Goal: Transaction & Acquisition: Book appointment/travel/reservation

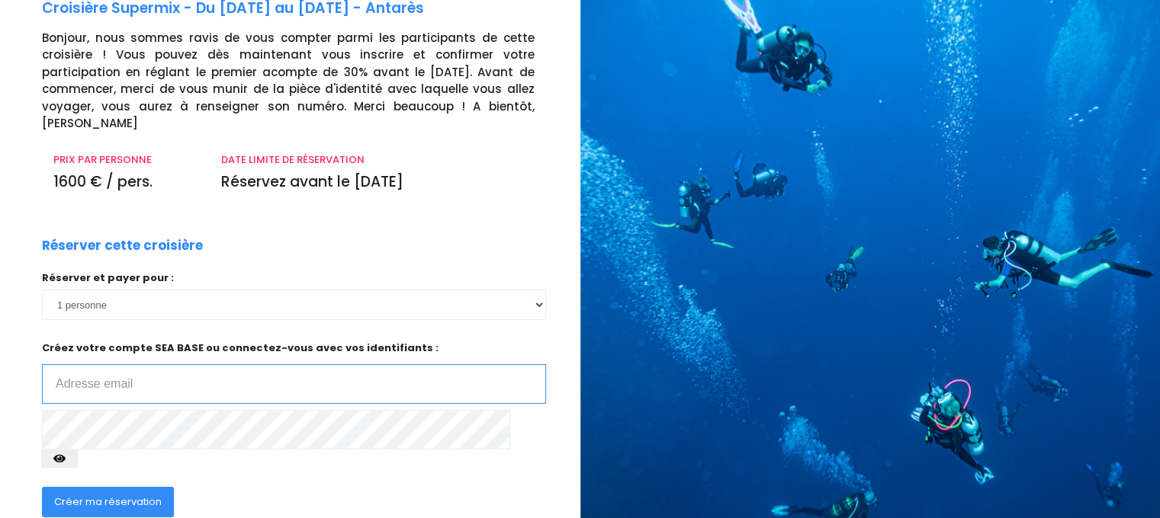
scroll to position [152, 0]
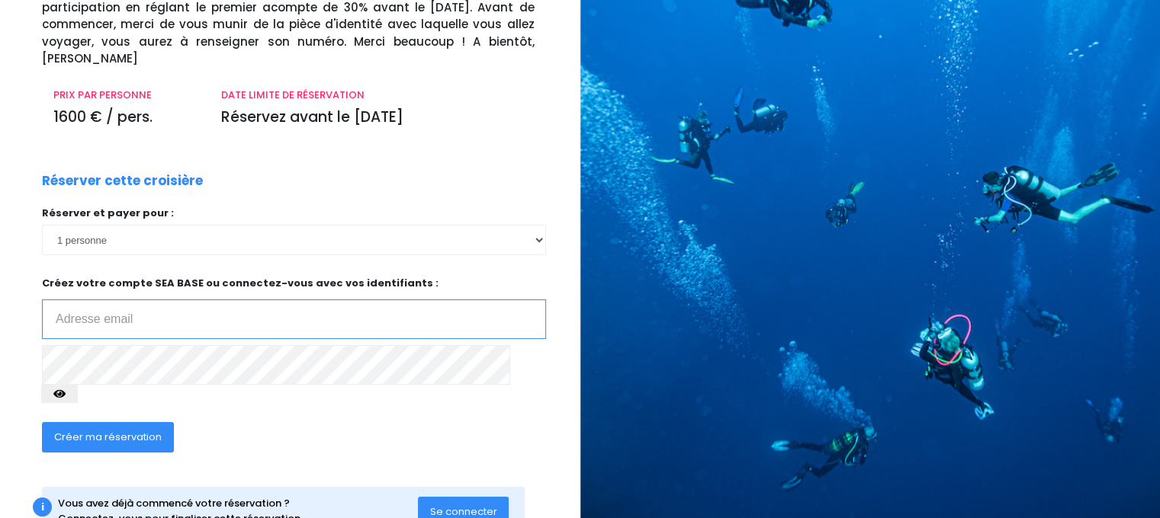
click at [91, 306] on input "email" at bounding box center [294, 320] width 504 height 40
type input "jp.vitoux@free.fr"
click at [66, 394] on icon "button" at bounding box center [59, 394] width 12 height 0
click at [116, 430] on span "Créer ma réservation" at bounding box center [107, 437] width 107 height 14
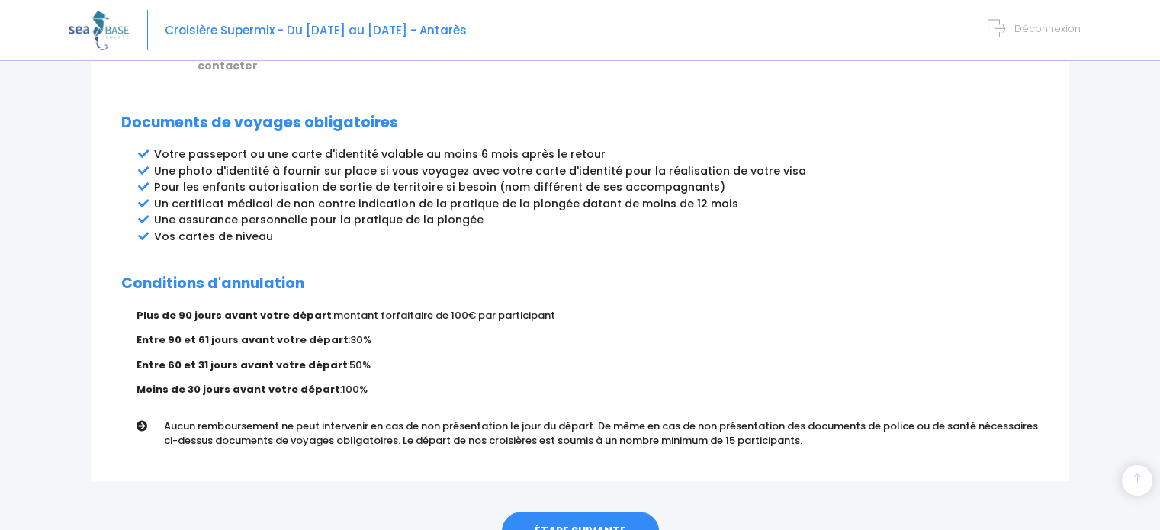
scroll to position [848, 0]
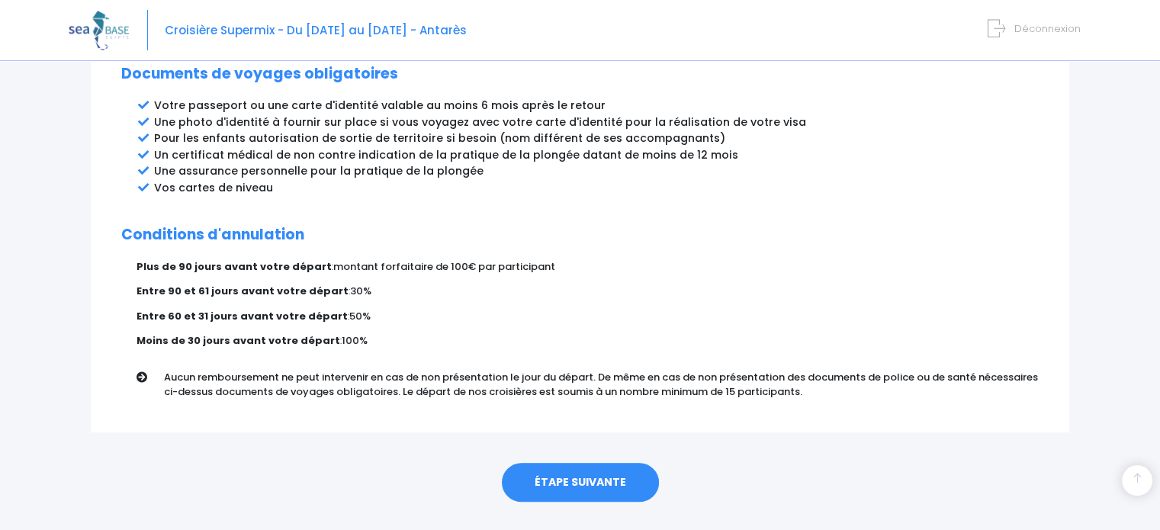
click at [582, 463] on link "ÉTAPE SUIVANTE" at bounding box center [580, 483] width 157 height 40
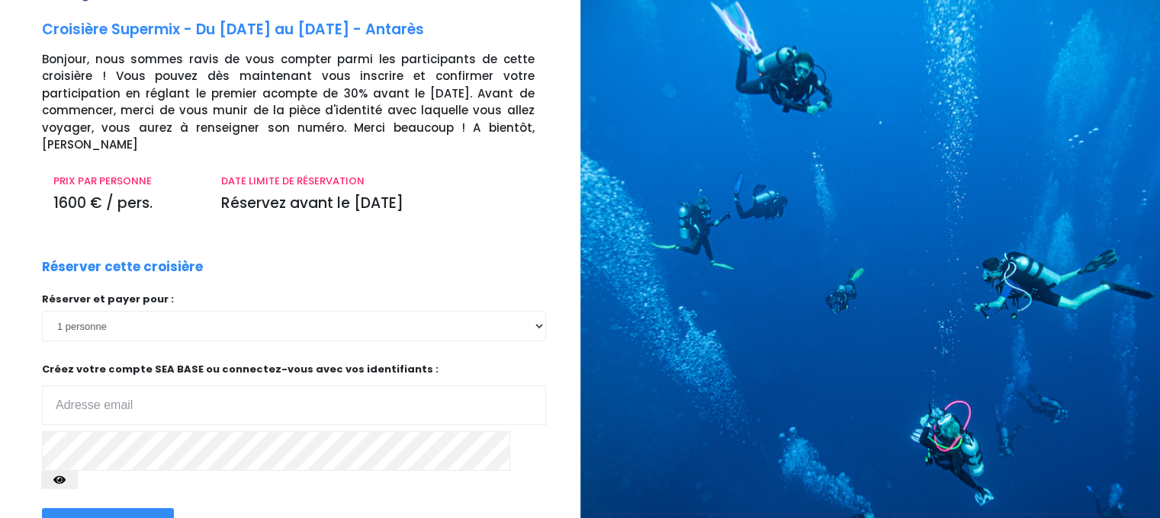
scroll to position [171, 0]
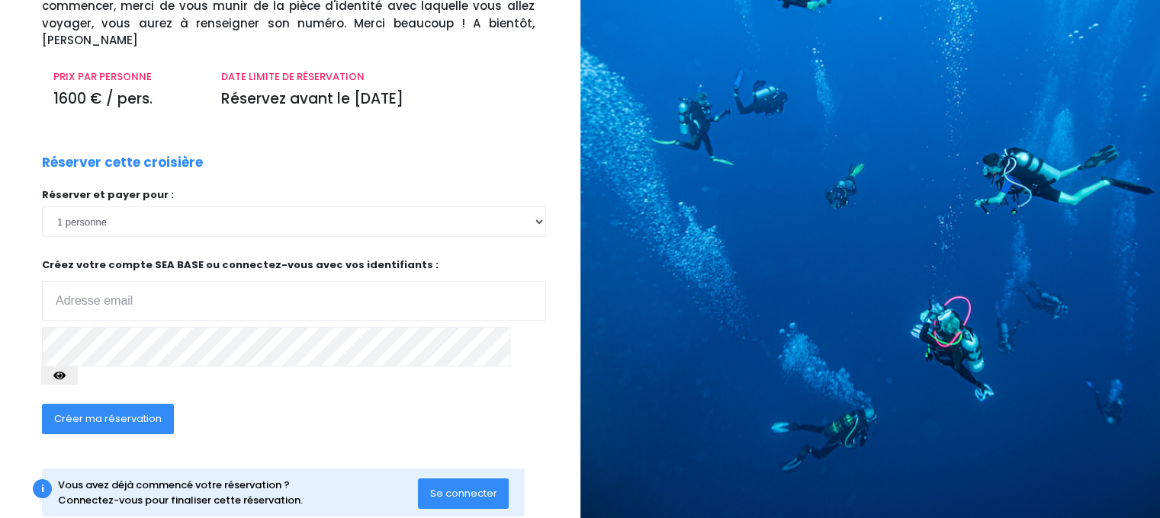
click at [463, 486] on span "Se connecter" at bounding box center [463, 493] width 67 height 14
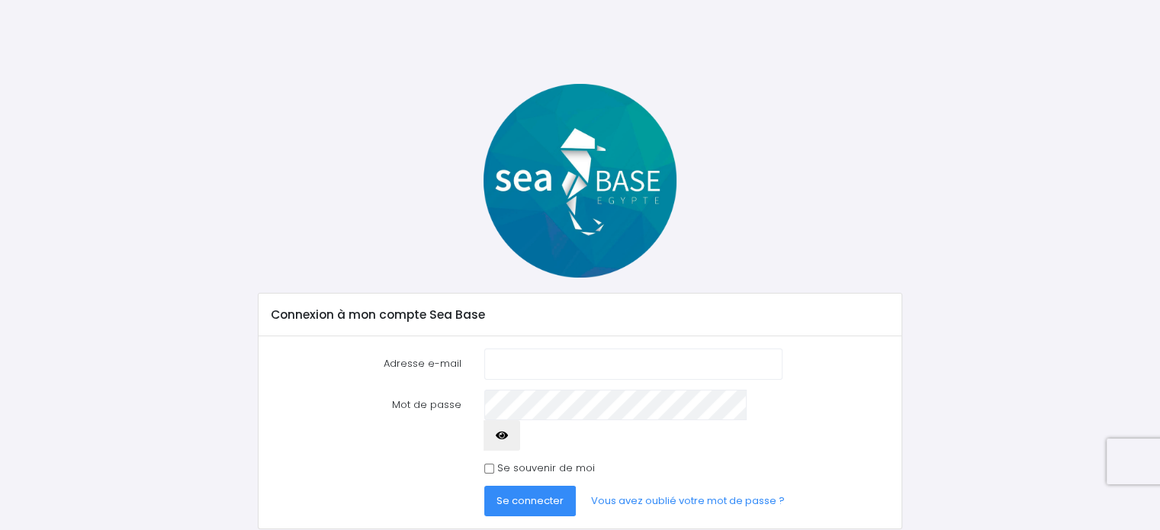
click at [521, 357] on input "Adresse e-mail" at bounding box center [632, 363] width 297 height 30
type input "[EMAIL_ADDRESS][PERSON_NAME][DOMAIN_NAME]"
click at [518, 493] on span "Se connecter" at bounding box center [529, 500] width 67 height 14
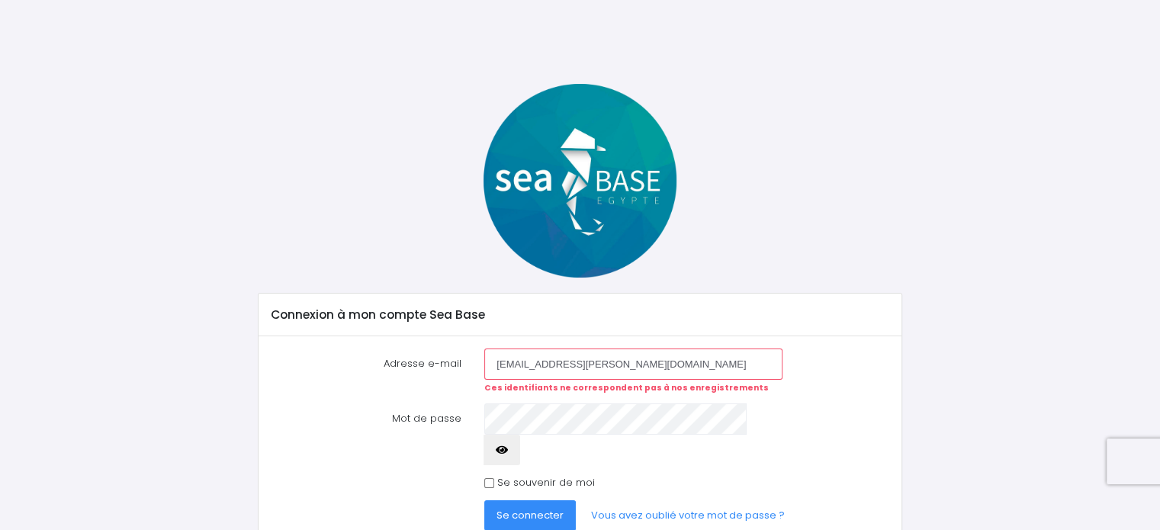
click at [522, 508] on span "Se connecter" at bounding box center [529, 515] width 67 height 14
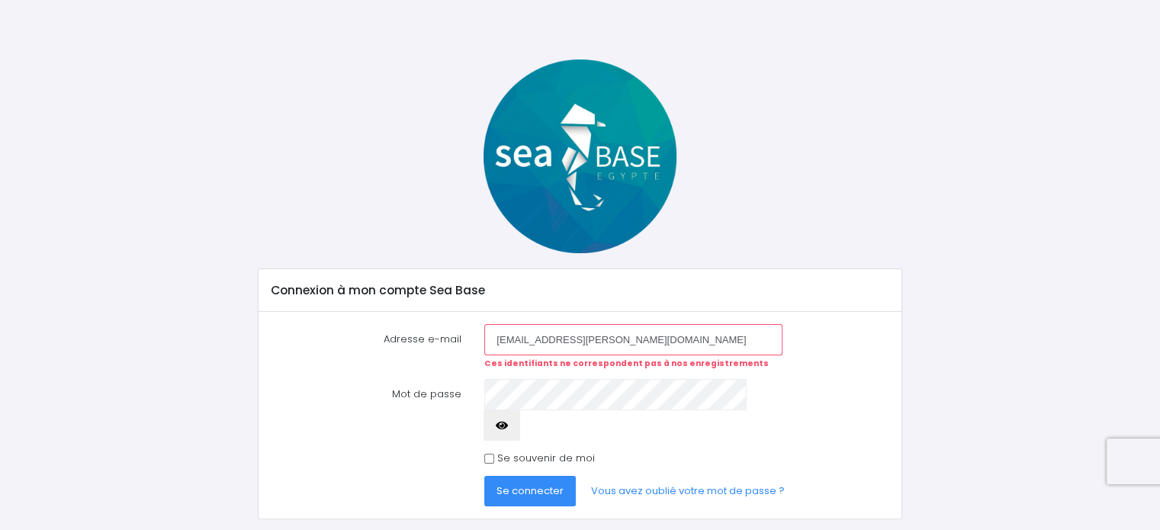
scroll to position [35, 0]
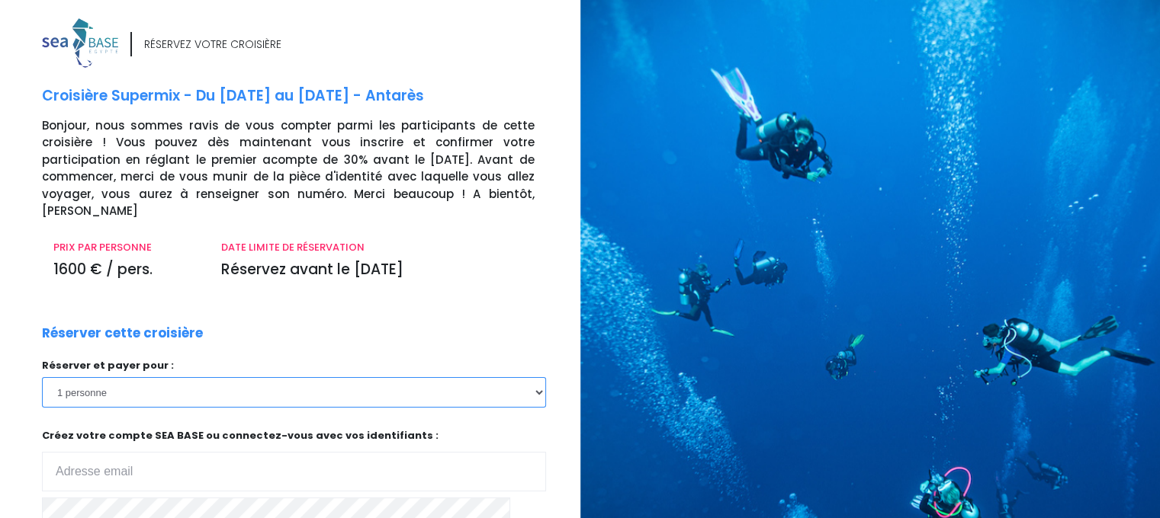
click at [319, 383] on select "1 personne 2 personnes 3 personnes 4 personnes 5 personnes 6 personnes 7 person…" at bounding box center [294, 392] width 504 height 30
click at [166, 452] on input "email" at bounding box center [294, 472] width 504 height 40
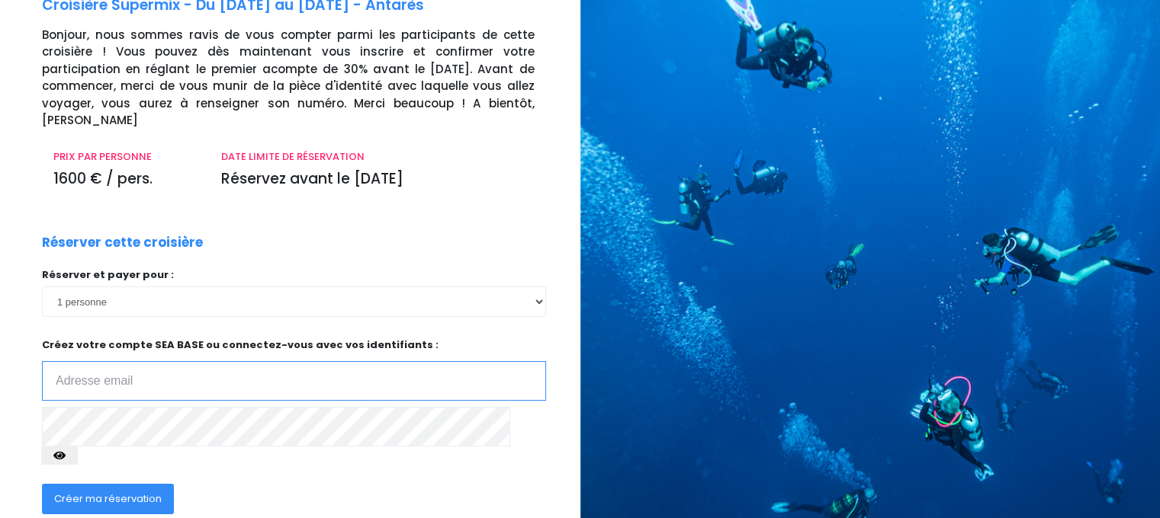
scroll to position [171, 0]
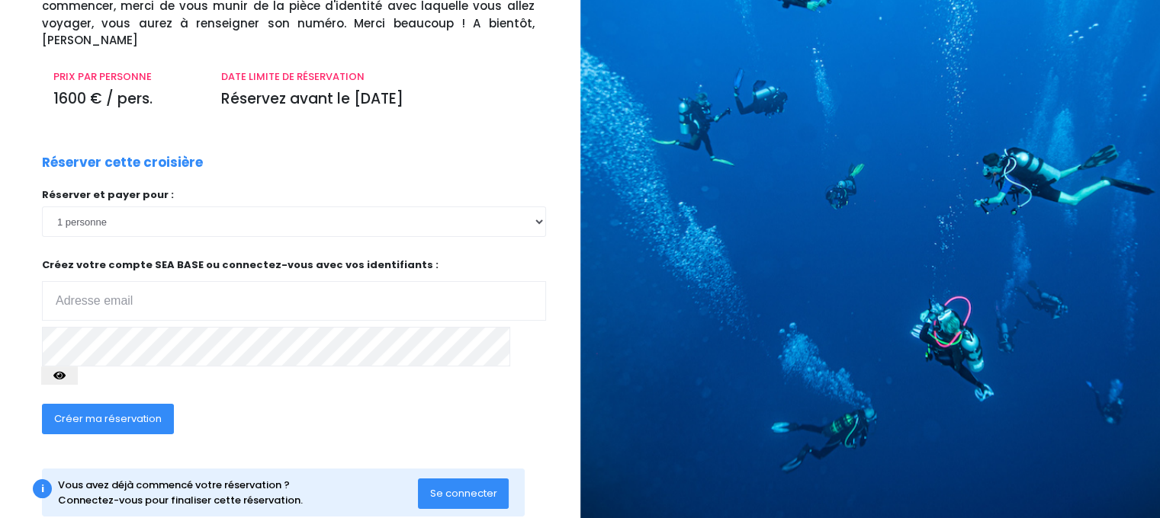
click at [456, 486] on span "Se connecter" at bounding box center [463, 493] width 67 height 14
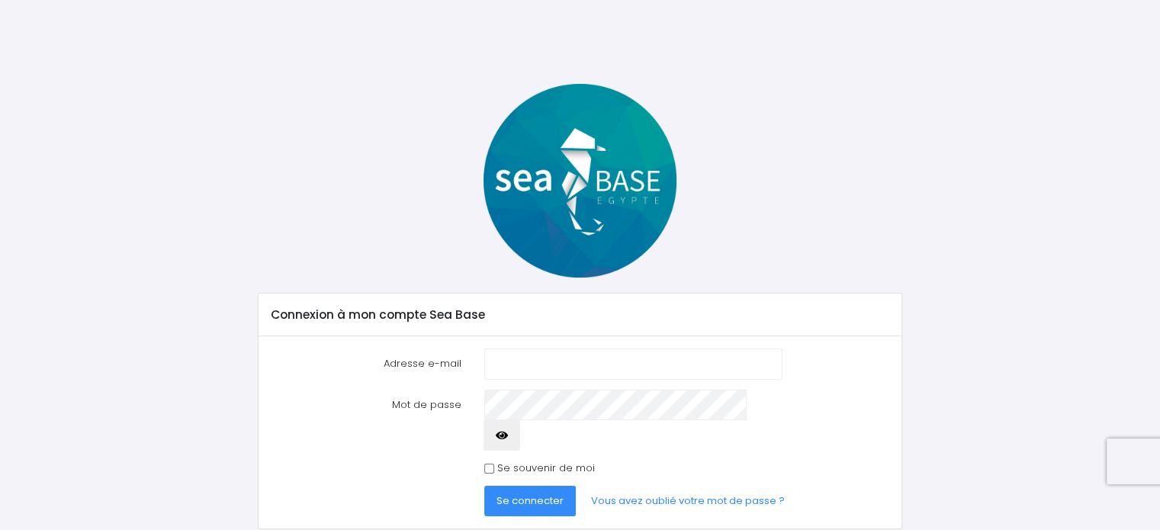
click at [547, 357] on input "Adresse e-mail" at bounding box center [632, 363] width 297 height 30
type input "jp.vitoux@free.fr"
click at [531, 493] on span "Se connecter" at bounding box center [529, 500] width 67 height 14
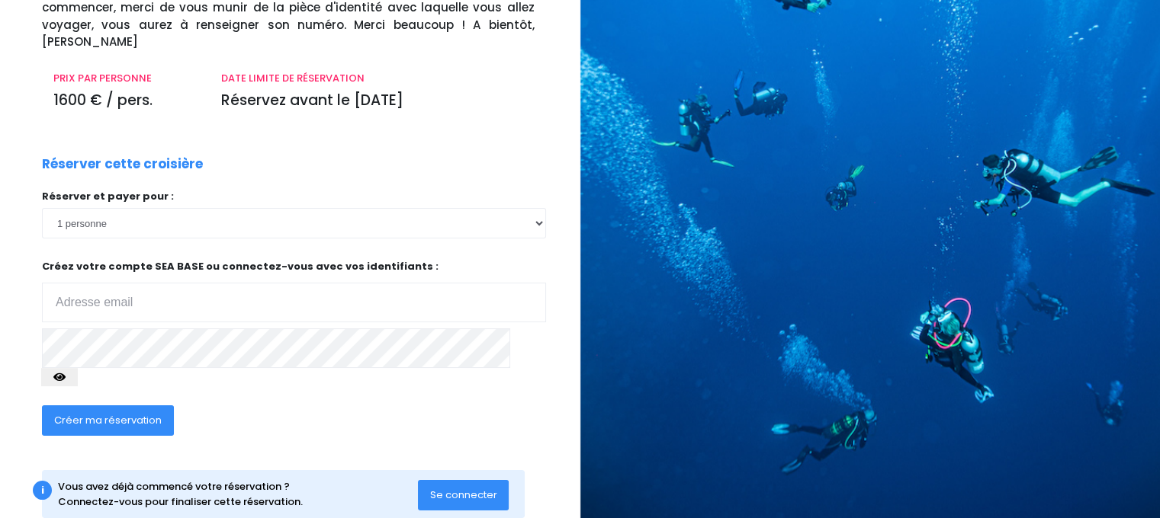
scroll to position [171, 0]
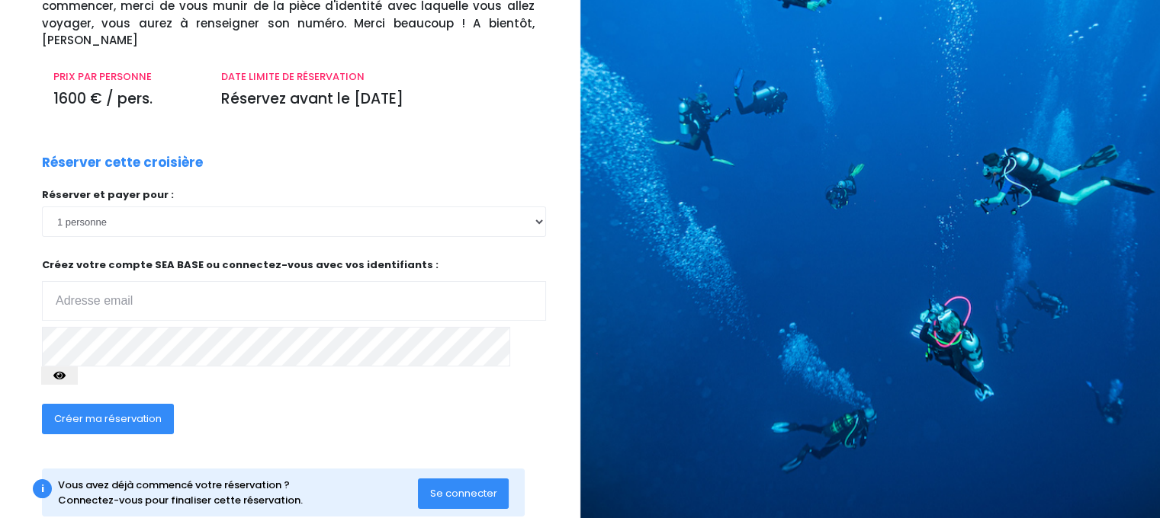
click at [197, 281] on input "email" at bounding box center [294, 301] width 504 height 40
type input "[EMAIL_ADDRESS][PERSON_NAME][DOMAIN_NAME]"
click at [453, 486] on span "Se connecter" at bounding box center [463, 493] width 67 height 14
click at [66, 376] on icon "button" at bounding box center [59, 376] width 12 height 0
click at [101, 412] on span "Créer ma réservation" at bounding box center [107, 419] width 107 height 14
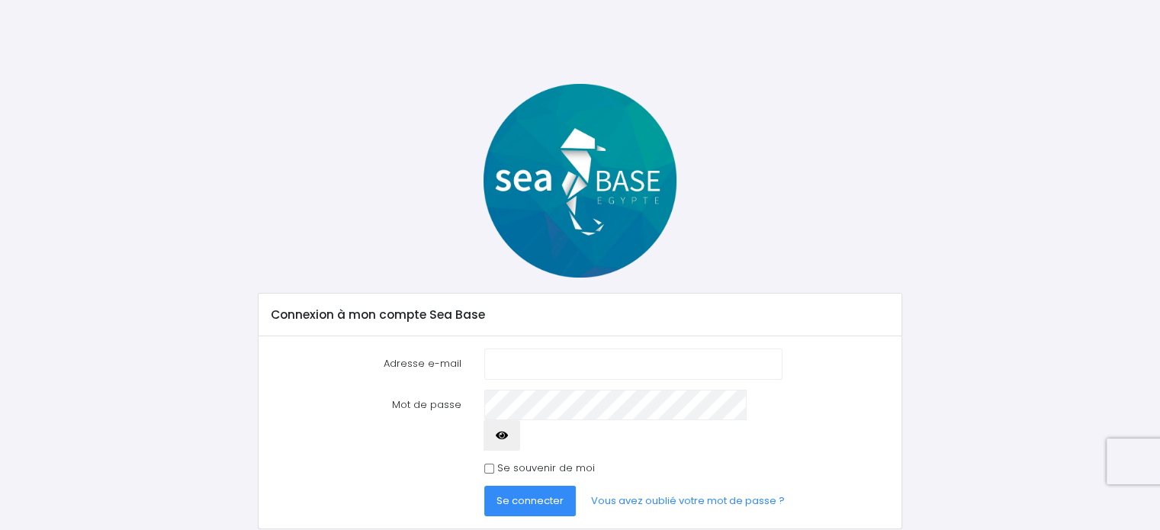
click at [547, 365] on input "Adresse e-mail" at bounding box center [632, 363] width 297 height 30
type input "[EMAIL_ADDRESS][PERSON_NAME][DOMAIN_NAME]"
click at [508, 435] on icon "button" at bounding box center [502, 435] width 12 height 0
click at [534, 493] on span "Se connecter" at bounding box center [529, 500] width 67 height 14
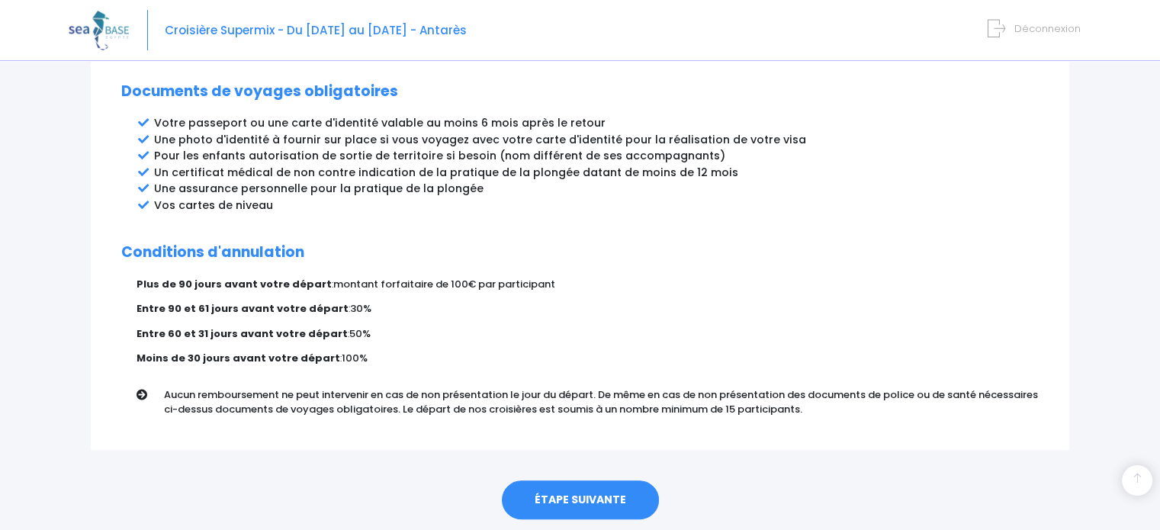
scroll to position [848, 0]
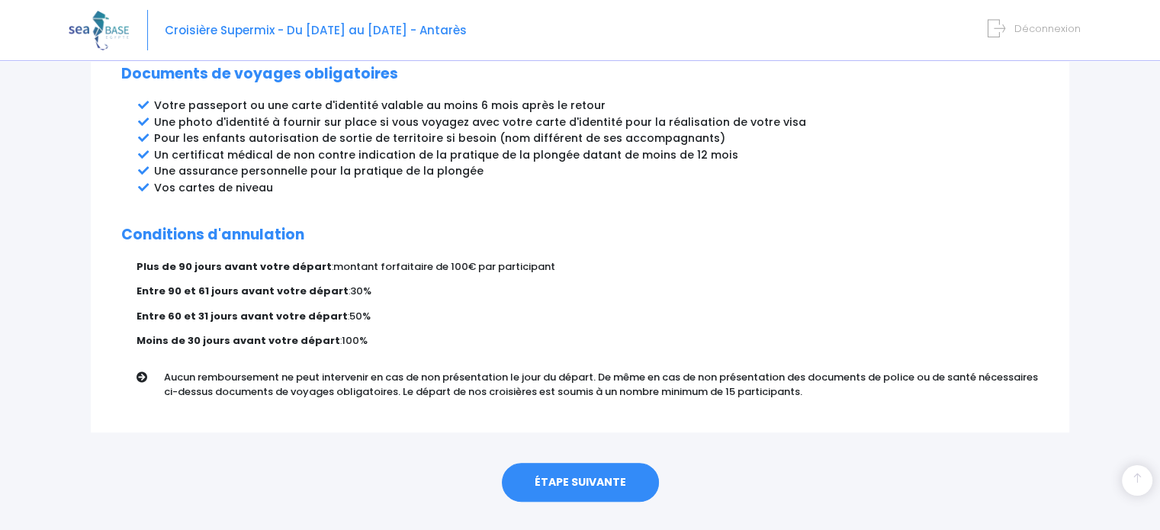
click at [584, 463] on link "ÉTAPE SUIVANTE" at bounding box center [580, 483] width 157 height 40
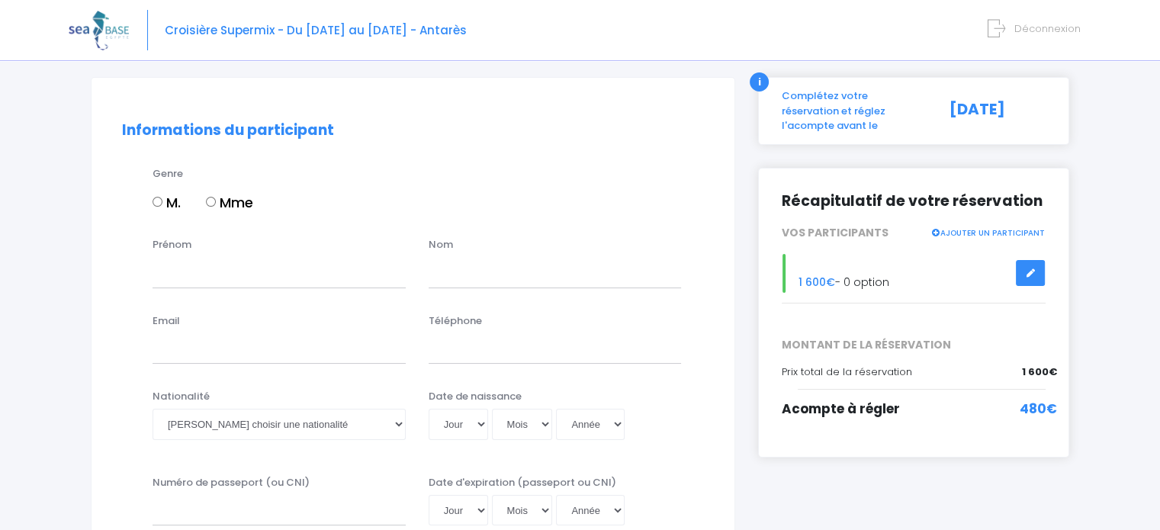
scroll to position [152, 0]
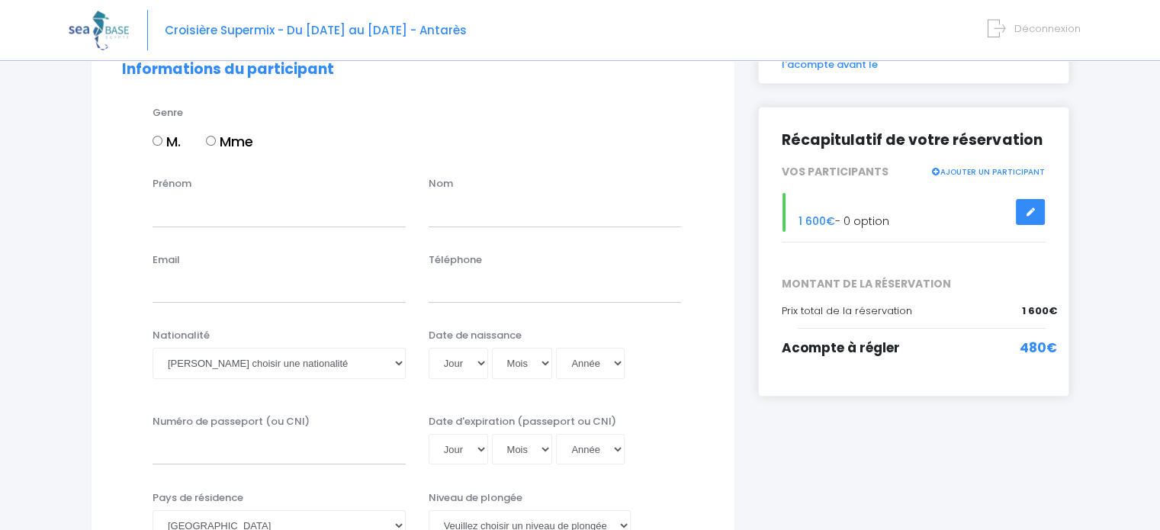
click at [156, 140] on input "M." at bounding box center [157, 141] width 10 height 10
radio input "true"
click at [198, 209] on input "Prénom" at bounding box center [278, 211] width 253 height 30
type input "jean-pierre"
click at [451, 208] on input "text" at bounding box center [554, 211] width 253 height 30
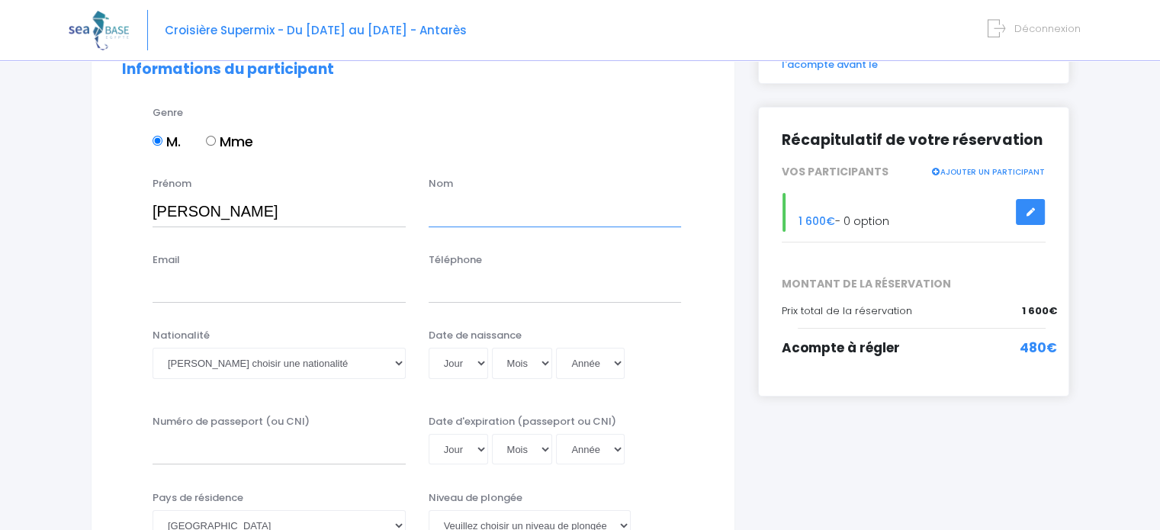
type input "vitoux"
click at [228, 286] on input "Email" at bounding box center [278, 287] width 253 height 30
type input "jp.vitoux@free.fr"
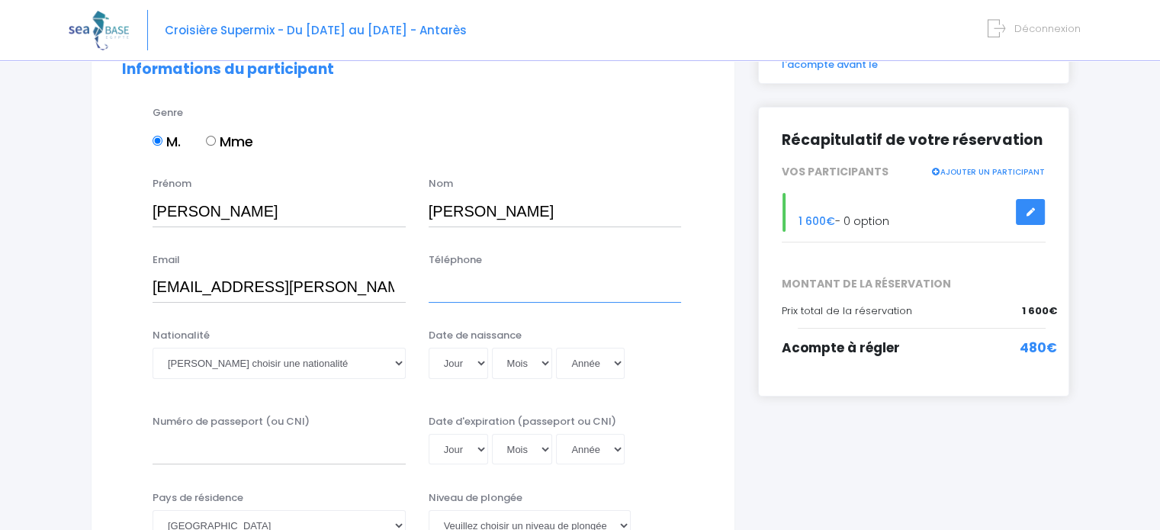
click at [444, 289] on input "Téléphone" at bounding box center [554, 287] width 253 height 30
type input "+33615363196"
click at [323, 367] on select "Veuillez choisir une nationalité Afghane Albanaise Algerienne Allemande America…" at bounding box center [278, 363] width 253 height 30
click at [152, 348] on select "Veuillez choisir une nationalité Afghane Albanaise Algerienne Allemande America…" at bounding box center [278, 363] width 253 height 30
click at [399, 362] on select "Veuillez choisir une nationalité Afghane Albanaise Algerienne Allemande America…" at bounding box center [278, 363] width 253 height 30
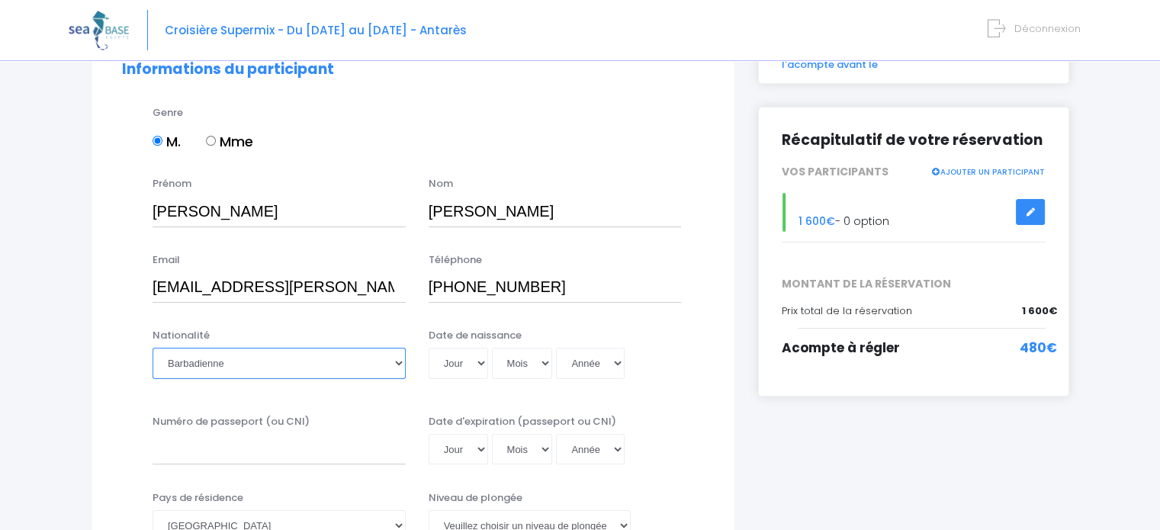
select select "Française"
click at [152, 348] on select "Veuillez choisir une nationalité Afghane Albanaise Algerienne Allemande America…" at bounding box center [278, 363] width 253 height 30
click at [476, 362] on select "Jour 01 02 03 04 05 06 07 08 09 10 11 12 13 14 15 16 17 18 19 20 21 22 23 24 25…" at bounding box center [457, 363] width 59 height 30
select select "23"
click at [428, 348] on select "Jour 01 02 03 04 05 06 07 08 09 10 11 12 13 14 15 16 17 18 19 20 21 22 23 24 25…" at bounding box center [457, 363] width 59 height 30
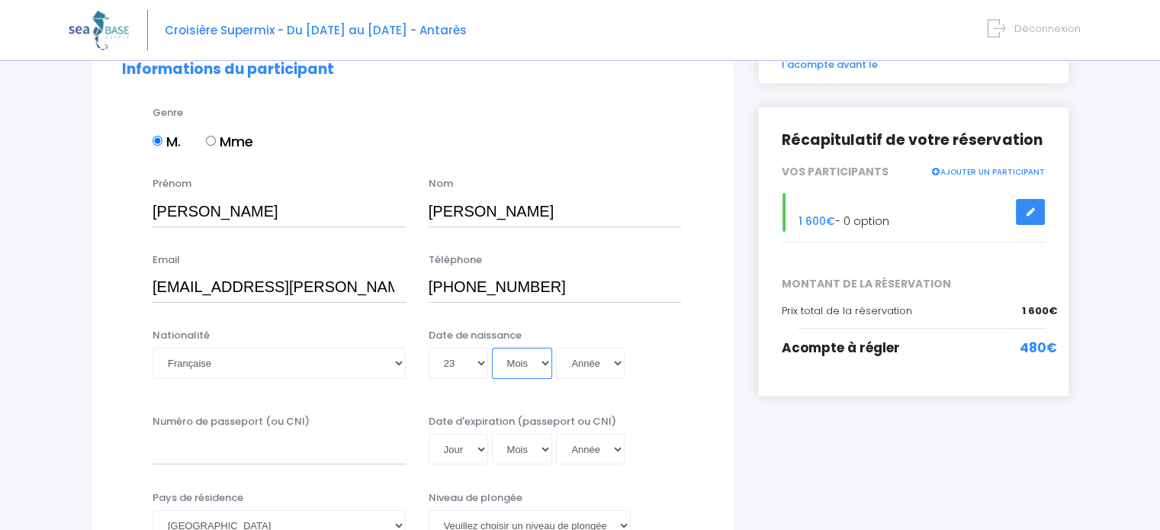
click at [542, 365] on select "Mois 01 02 03 04 05 06 07 08 09 10 11 12" at bounding box center [522, 363] width 61 height 30
select select "05"
click at [492, 348] on select "Mois 01 02 03 04 05 06 07 08 09 10 11 12" at bounding box center [522, 363] width 61 height 30
click at [619, 366] on select "Année 2045 2044 2043 2042 2041 2040 2039 2038 2037 2036 2035 2034 2033 2032 203…" at bounding box center [590, 363] width 69 height 30
select select "1967"
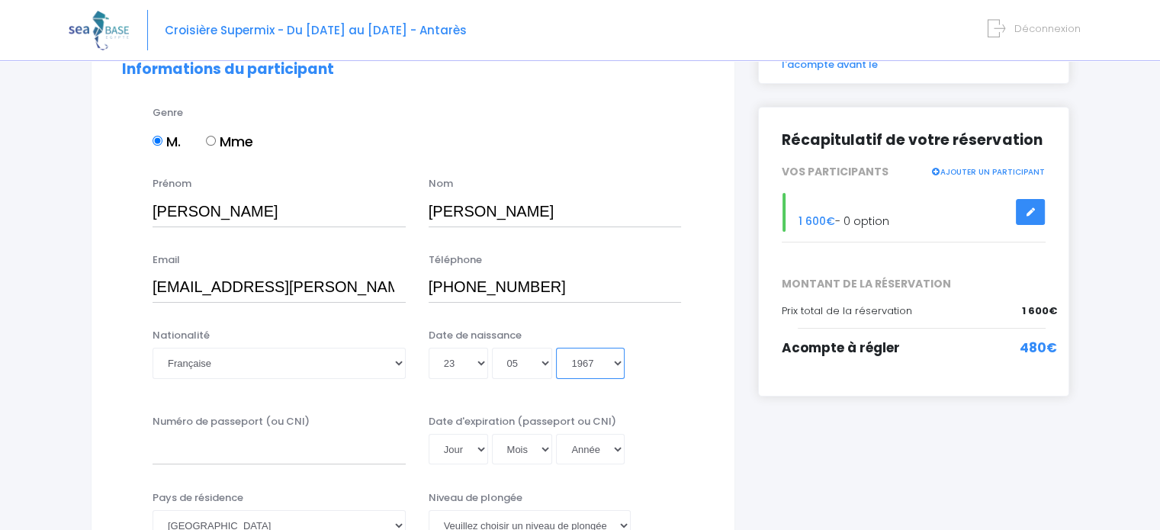
click at [556, 348] on select "Année 2045 2044 2043 2042 2041 2040 2039 2038 2037 2036 2035 2034 2033 2032 203…" at bounding box center [590, 363] width 69 height 30
type input "1967-05-23"
click at [192, 451] on input "Numéro de passeport (ou CNI)" at bounding box center [278, 449] width 253 height 30
type input "18FD24243"
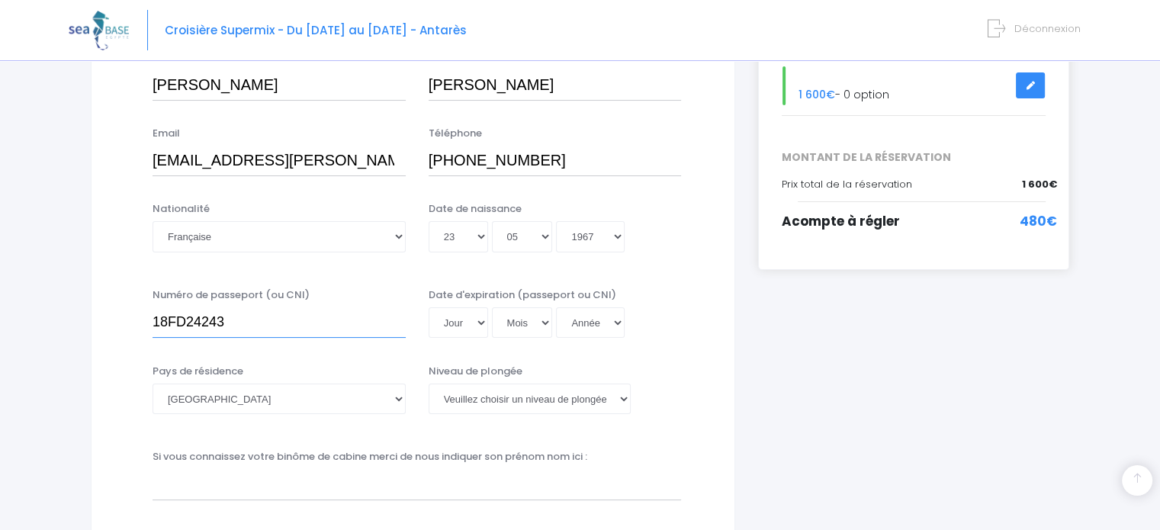
scroll to position [381, 0]
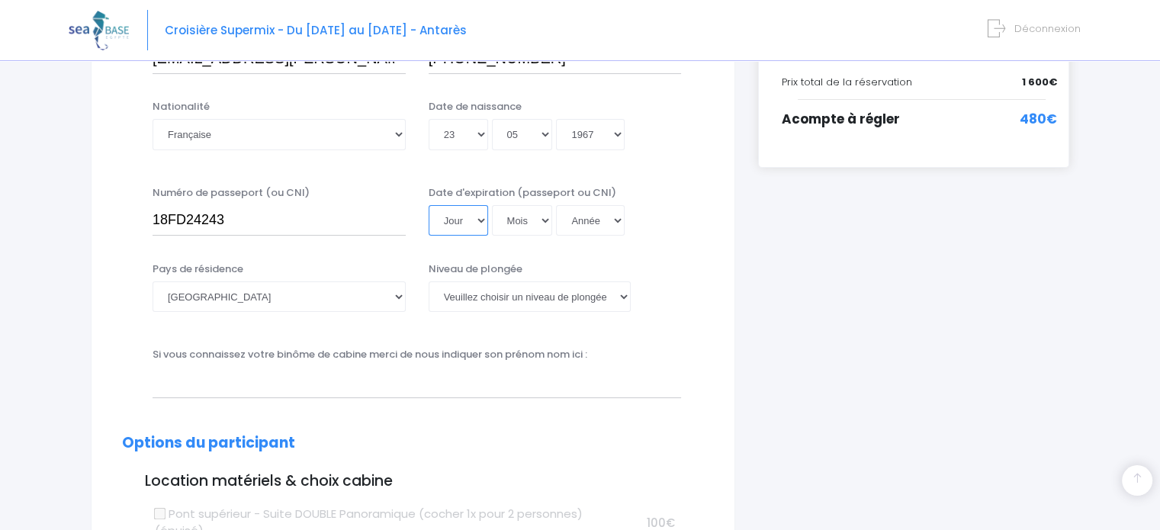
click at [476, 222] on select "Jour 01 02 03 04 05 06 07 08 09 10 11 12 13 14 15 16 17 18 19 20 21 22 23 24 25…" at bounding box center [457, 220] width 59 height 30
select select "27"
click at [428, 205] on select "Jour 01 02 03 04 05 06 07 08 09 10 11 12 13 14 15 16 17 18 19 20 21 22 23 24 25…" at bounding box center [457, 220] width 59 height 30
click at [549, 221] on select "Mois 01 02 03 04 05 06 07 08 09 10 11 12" at bounding box center [522, 220] width 61 height 30
select select "09"
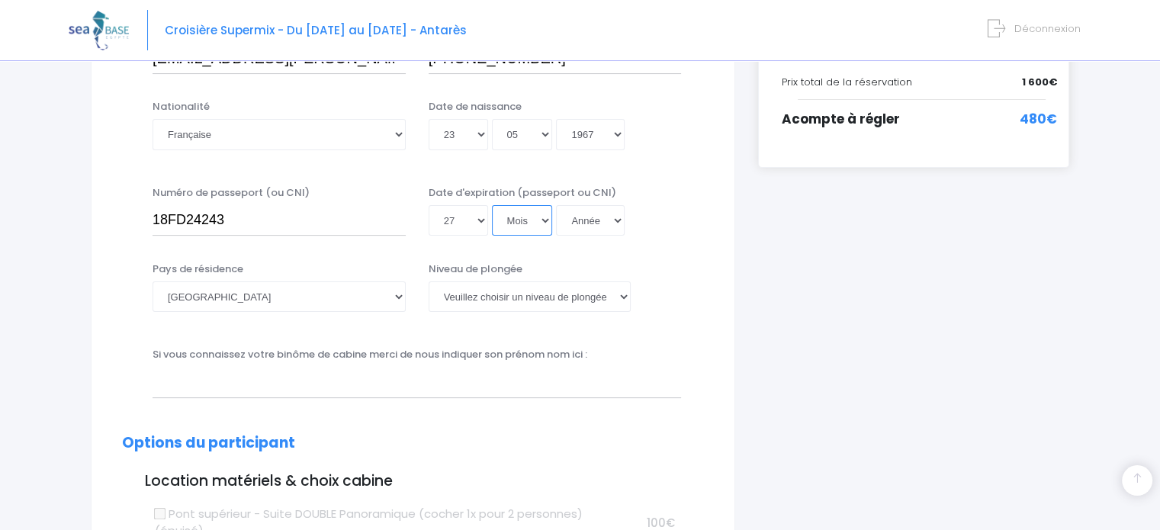
click at [492, 205] on select "Mois 01 02 03 04 05 06 07 08 09 10 11 12" at bounding box center [522, 220] width 61 height 30
click at [618, 223] on select "Année 2045 2044 2043 2042 2041 2040 2039 2038 2037 2036 2035 2034 2033 2032 203…" at bounding box center [590, 220] width 69 height 30
select select "2028"
click at [556, 205] on select "Année 2045 2044 2043 2042 2041 2040 2039 2038 2037 2036 2035 2034 2033 2032 203…" at bounding box center [590, 220] width 69 height 30
type input "2028-09-27"
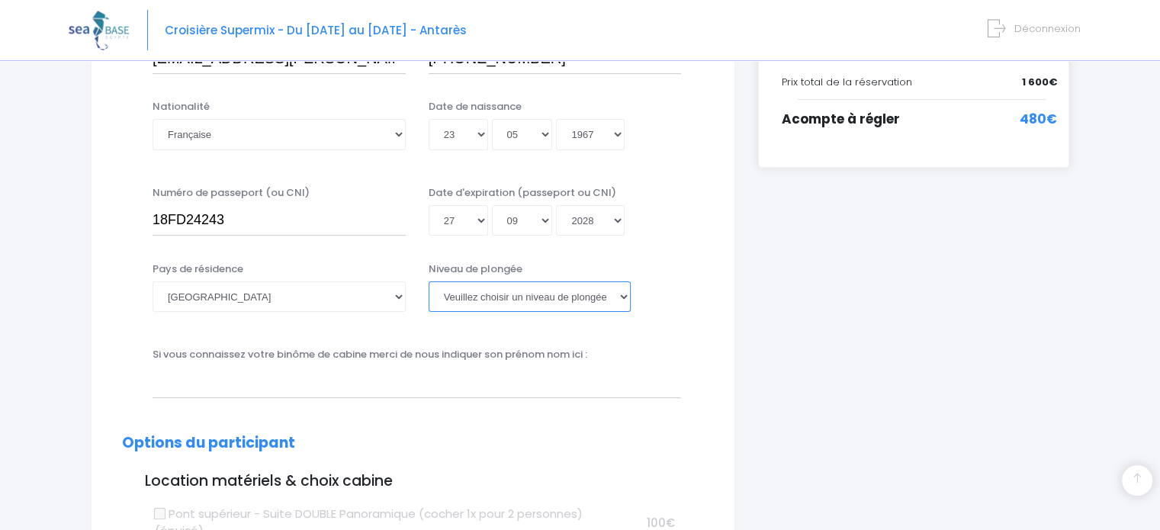
click at [618, 295] on select "Veuillez choisir un niveau de plongée Non plongeur Junior OW diver Adventure OW…" at bounding box center [529, 296] width 202 height 30
select select "MF1"
click at [428, 281] on select "Veuillez choisir un niveau de plongée Non plongeur Junior OW diver Adventure OW…" at bounding box center [529, 296] width 202 height 30
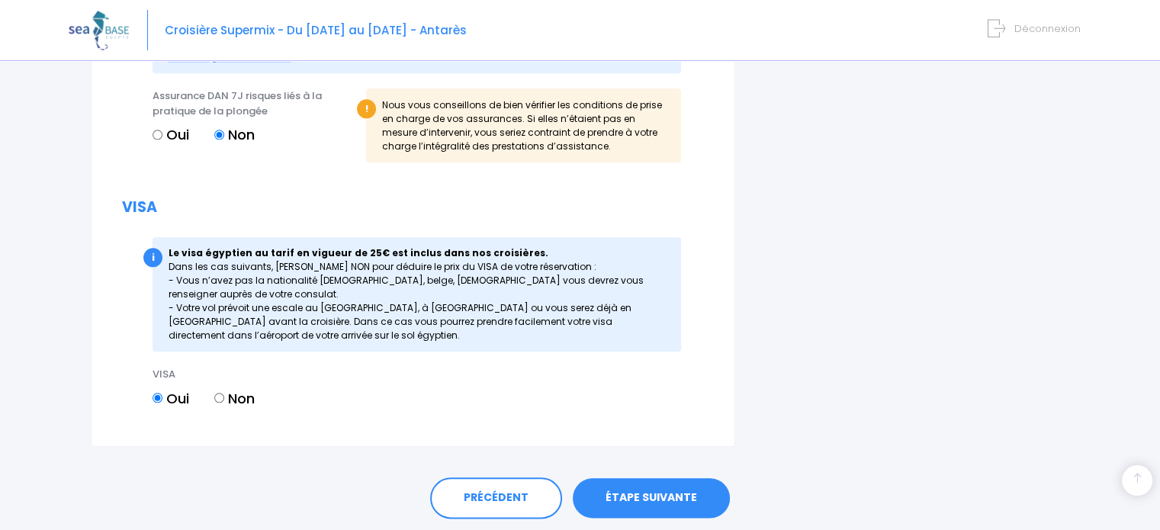
scroll to position [1738, 0]
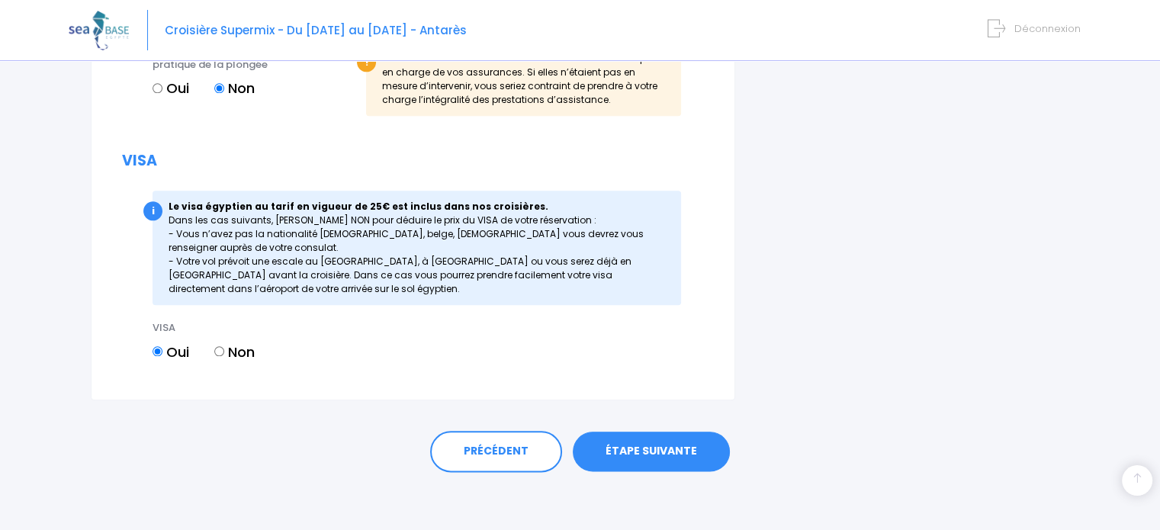
click at [656, 454] on link "ÉTAPE SUIVANTE" at bounding box center [651, 451] width 157 height 40
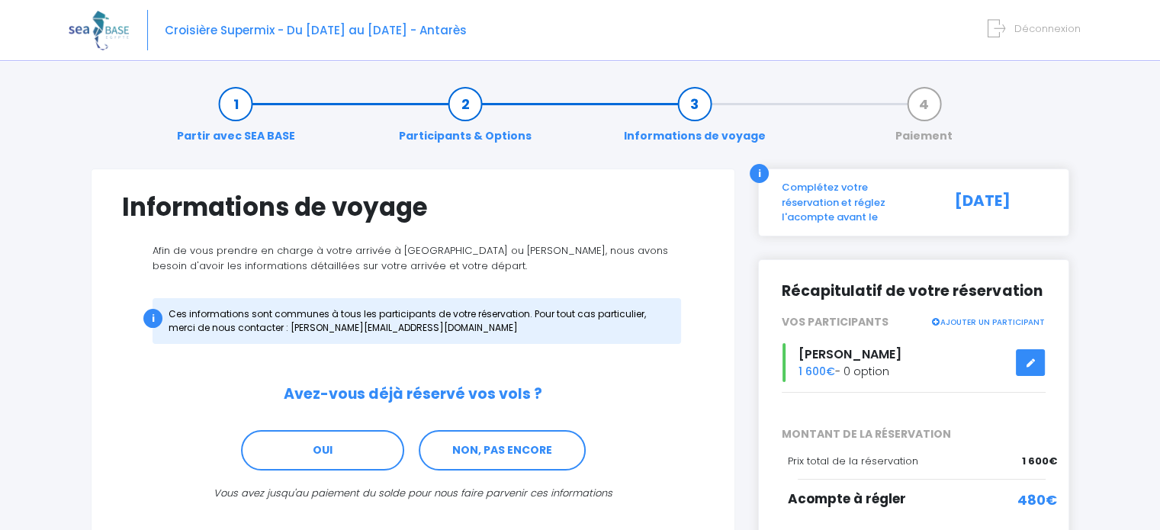
scroll to position [96, 0]
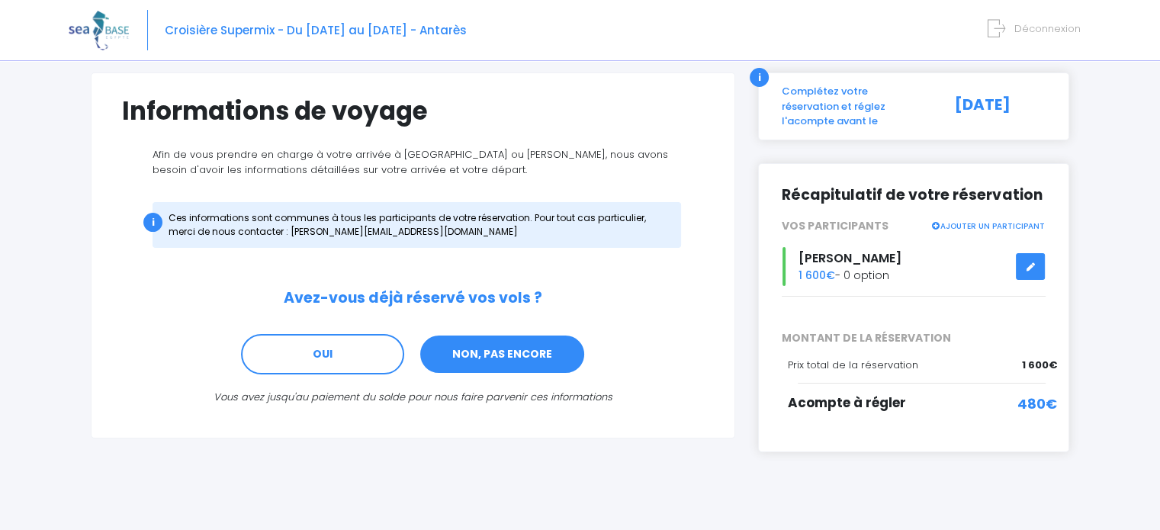
click at [502, 351] on link "NON, PAS ENCORE" at bounding box center [502, 354] width 167 height 41
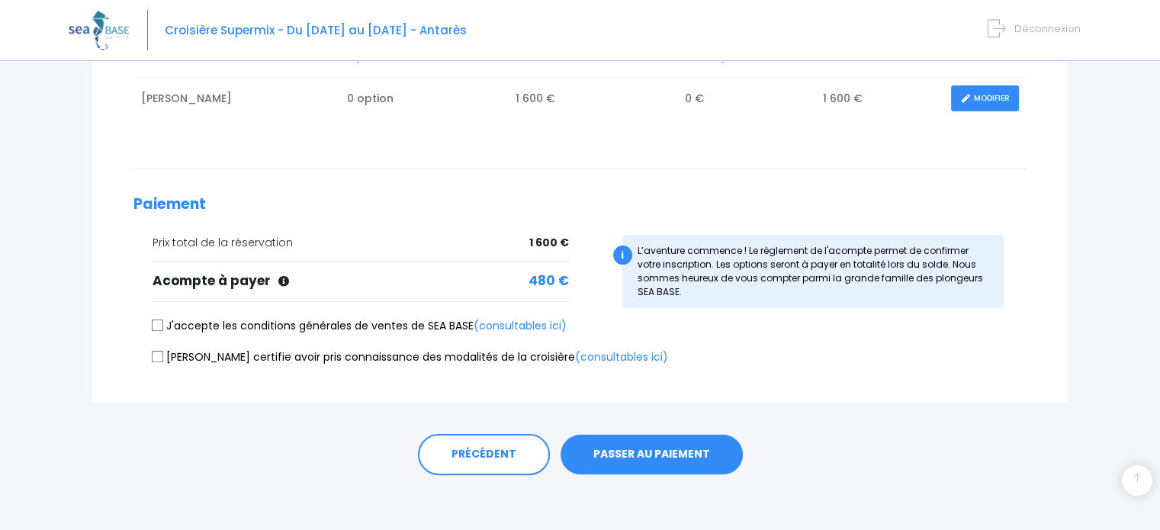
scroll to position [287, 0]
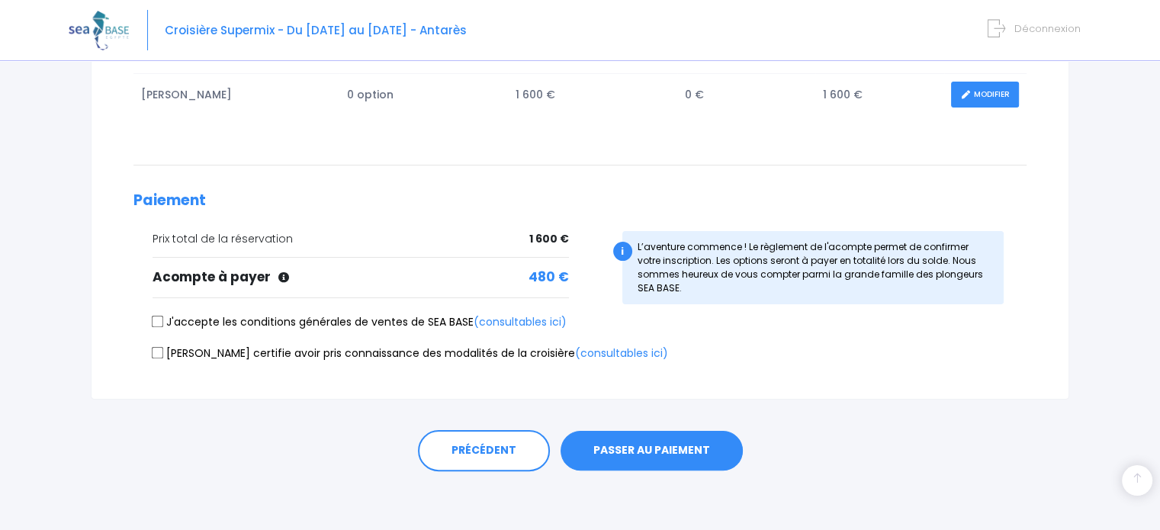
click at [157, 322] on input "J'accepte les conditions générales de ventes de SEA BASE (consultables ici)" at bounding box center [158, 322] width 12 height 12
checkbox input "true"
click at [653, 441] on button "PASSER AU PAIEMENT" at bounding box center [651, 451] width 182 height 40
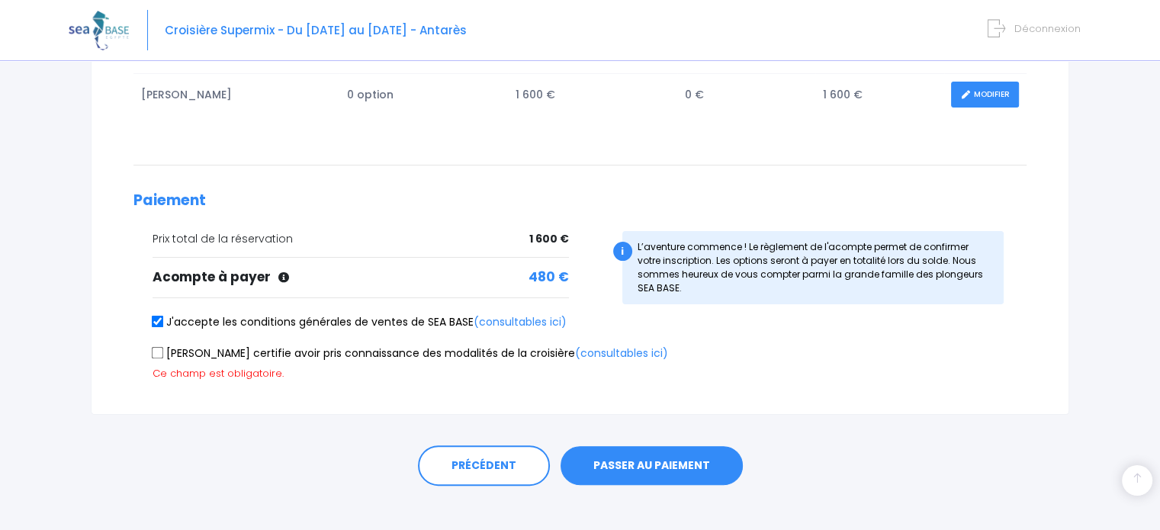
scroll to position [301, 0]
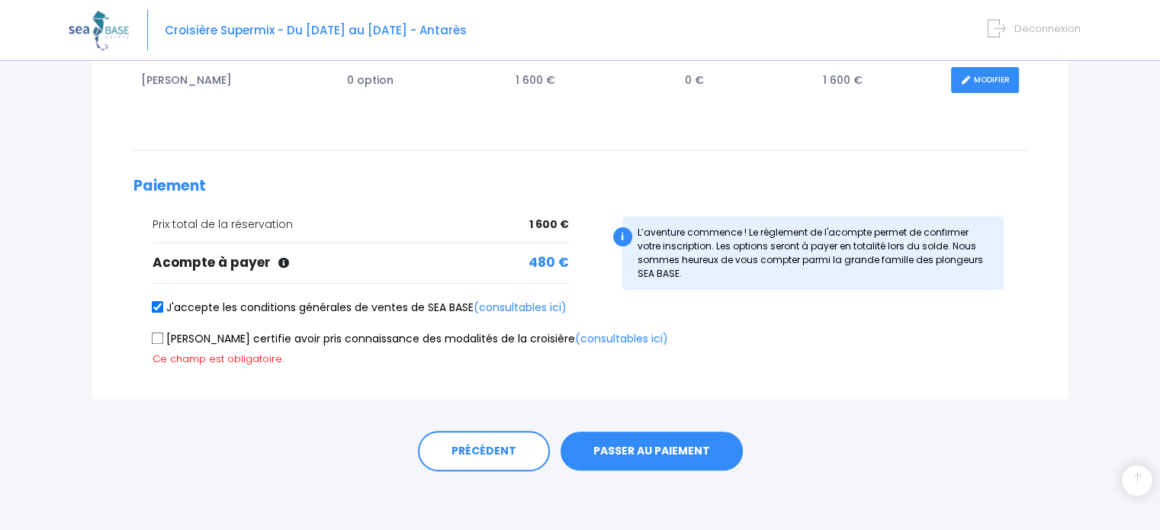
click at [156, 333] on input "Je certifie avoir pris connaissance des modalités de la croisière (consultables…" at bounding box center [158, 338] width 12 height 12
checkbox input "true"
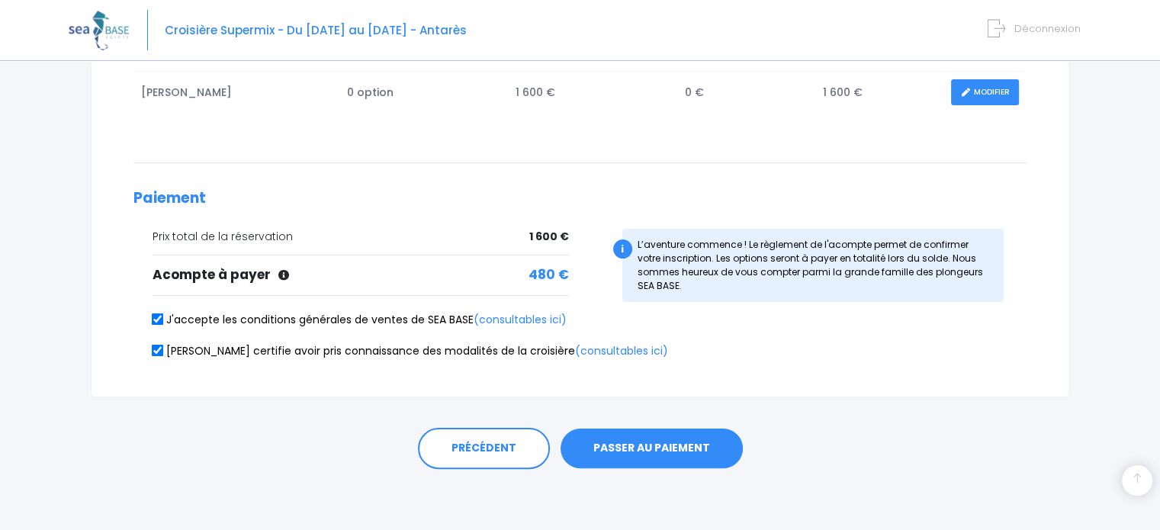
scroll to position [287, 0]
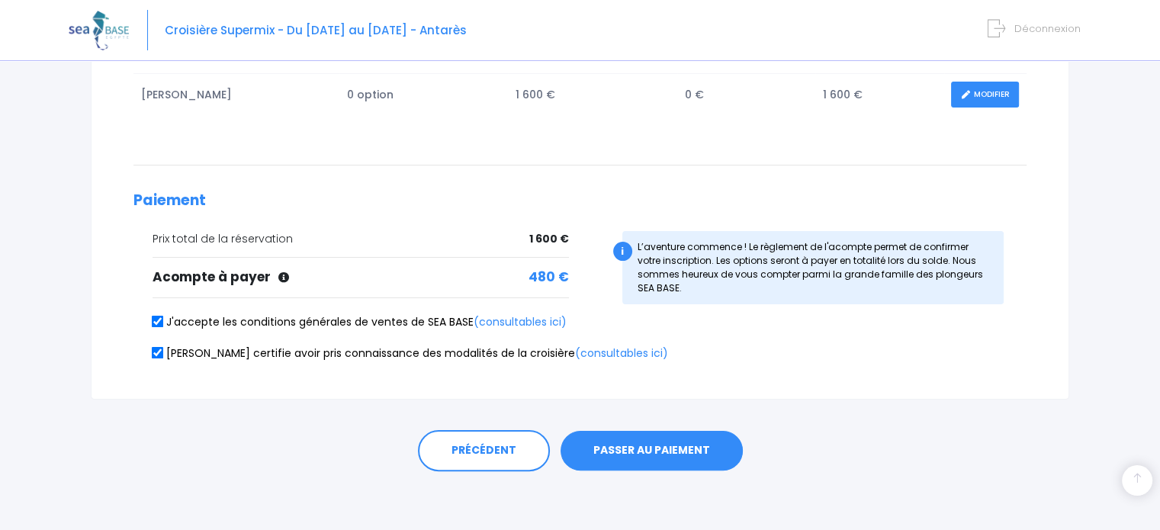
click at [650, 449] on button "PASSER AU PAIEMENT" at bounding box center [651, 451] width 182 height 40
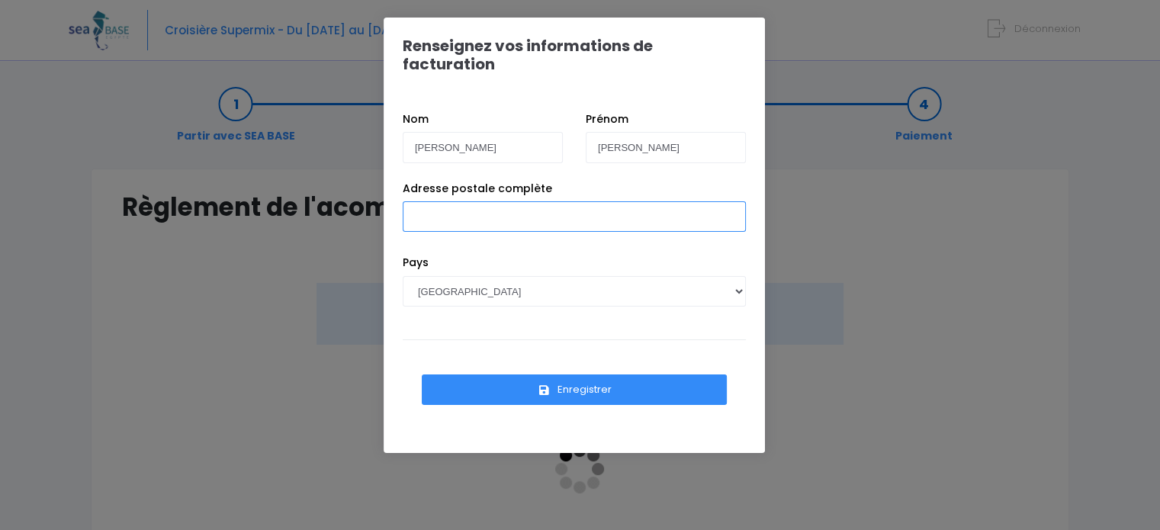
click at [462, 201] on input "Adresse postale complète" at bounding box center [574, 216] width 343 height 30
click at [528, 201] on input "[STREET_ADDRESS]" at bounding box center [574, 216] width 343 height 30
type input "413 rue de clessant 38530 Chapareillan"
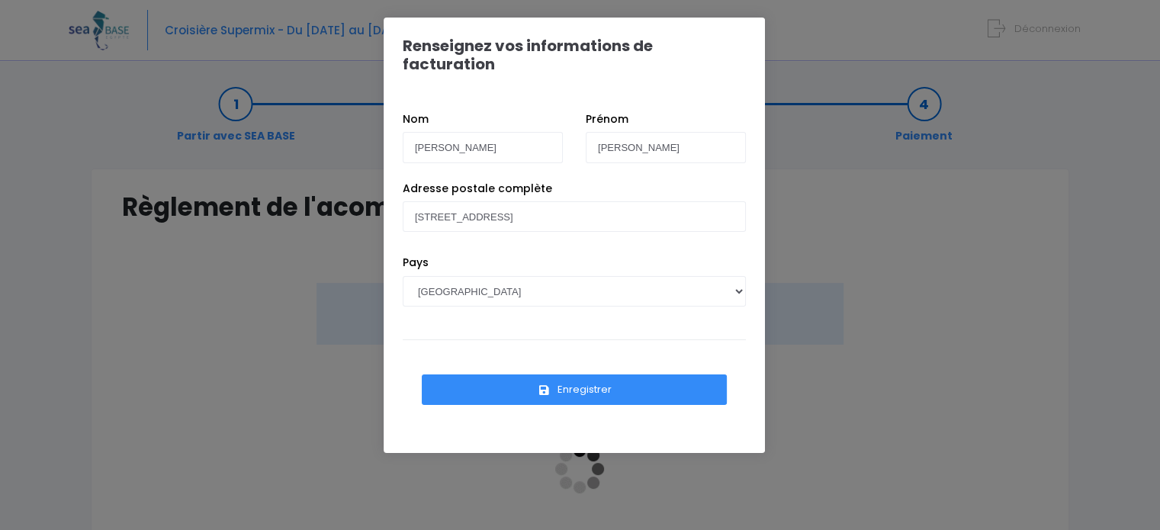
click at [593, 374] on button "Enregistrer" at bounding box center [574, 389] width 305 height 30
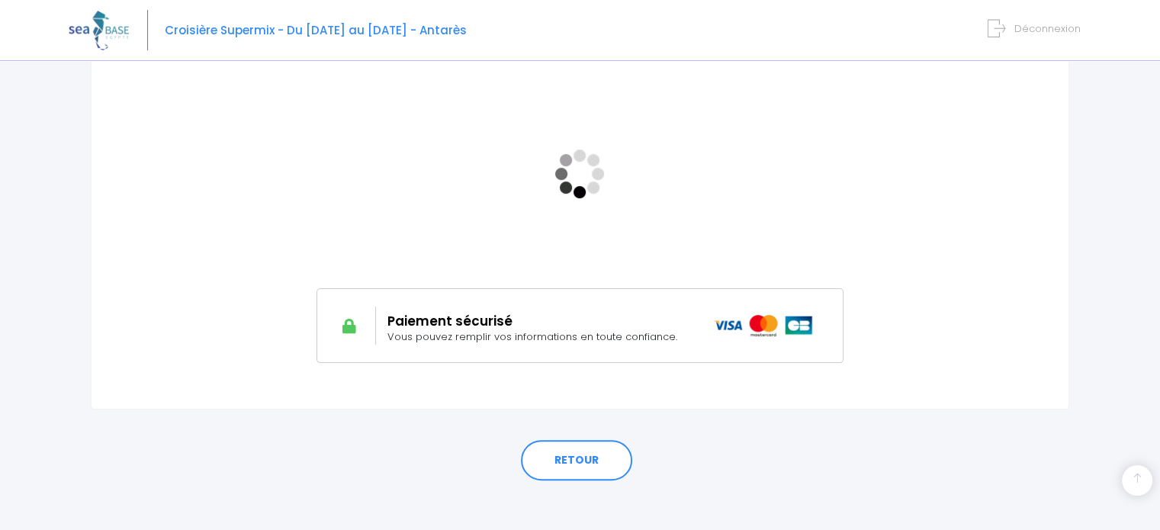
scroll to position [305, 0]
